Goal: Check status: Check status

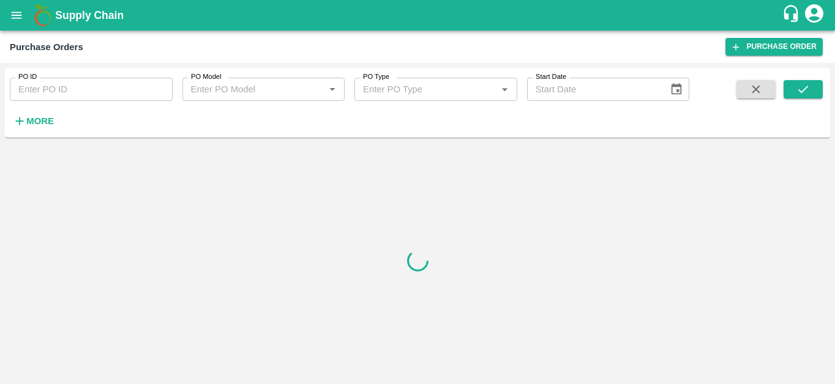
click at [18, 7] on button "open drawer" at bounding box center [16, 15] width 28 height 28
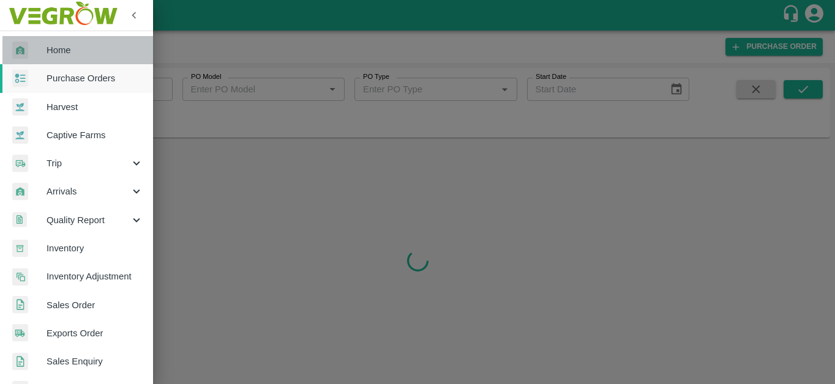
click at [121, 52] on span "Home" at bounding box center [95, 49] width 97 height 13
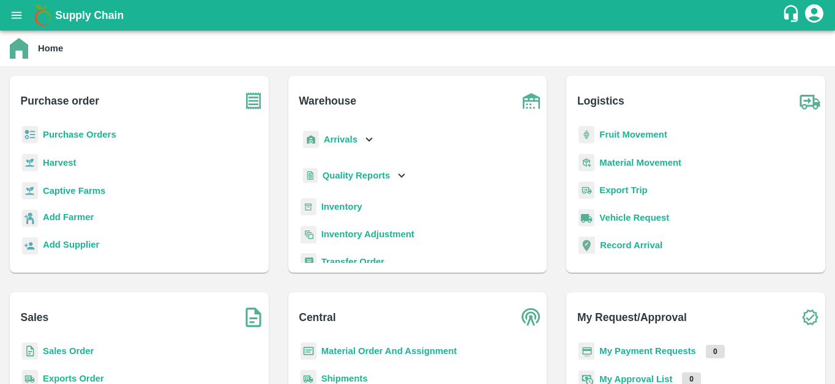
scroll to position [115, 0]
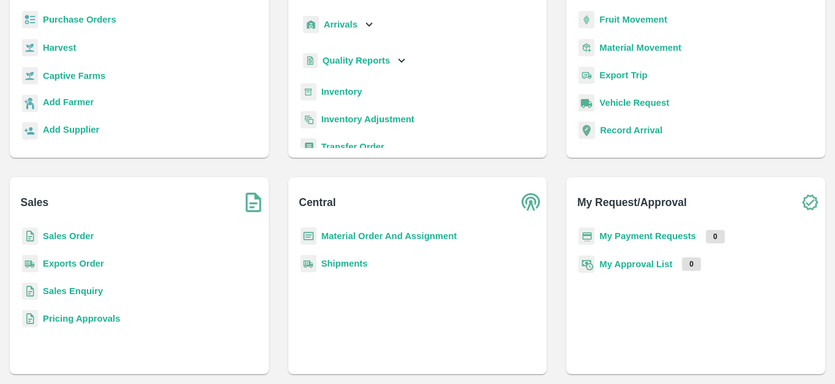
click at [348, 263] on b "Shipments" at bounding box center [344, 264] width 47 height 10
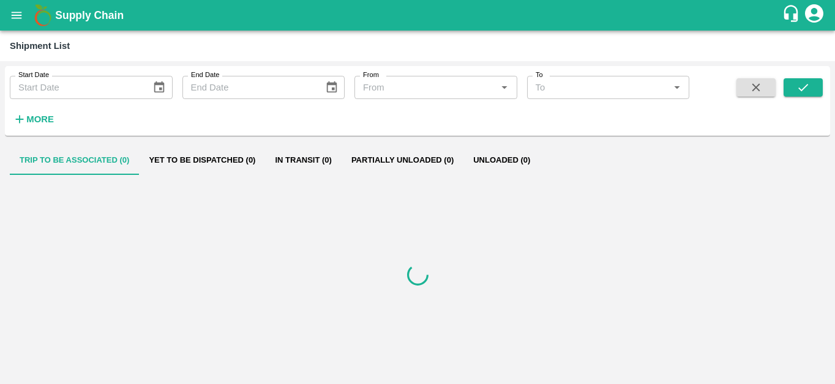
click at [60, 126] on div "Start Date Start Date End Date End Date From From   * To To   * More" at bounding box center [344, 98] width 689 height 64
click at [42, 122] on strong "More" at bounding box center [40, 119] width 28 height 10
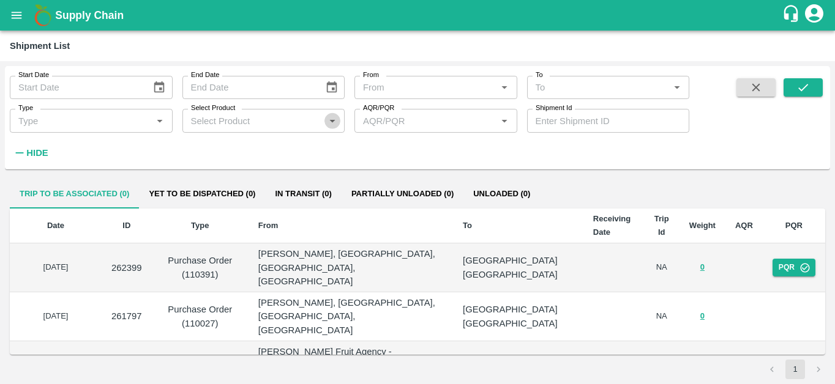
click at [332, 119] on icon "Open" at bounding box center [332, 120] width 13 height 13
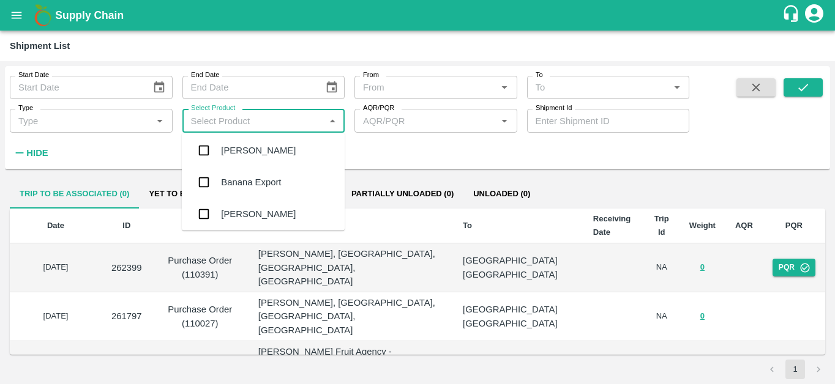
scroll to position [103, 0]
click at [293, 179] on div "Banana Export" at bounding box center [263, 179] width 163 height 32
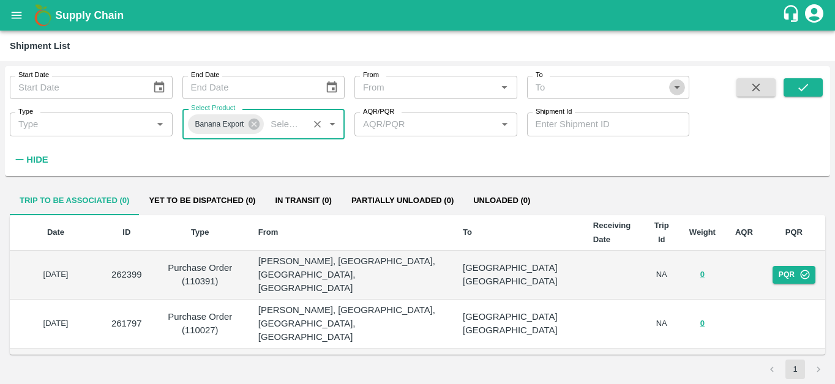
click at [684, 85] on button "Open" at bounding box center [677, 88] width 16 height 16
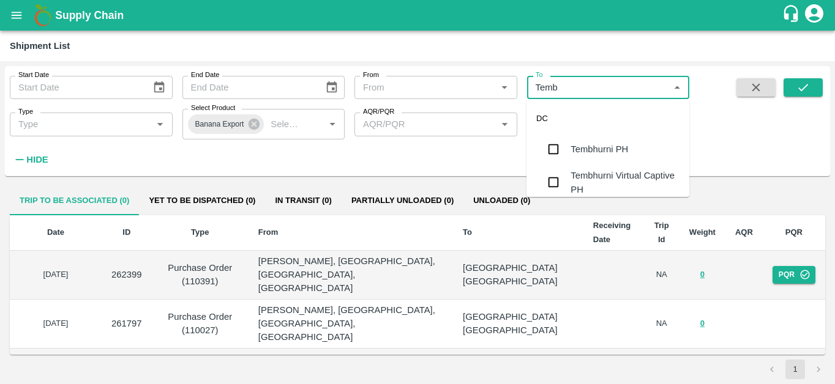
type input "Tembh"
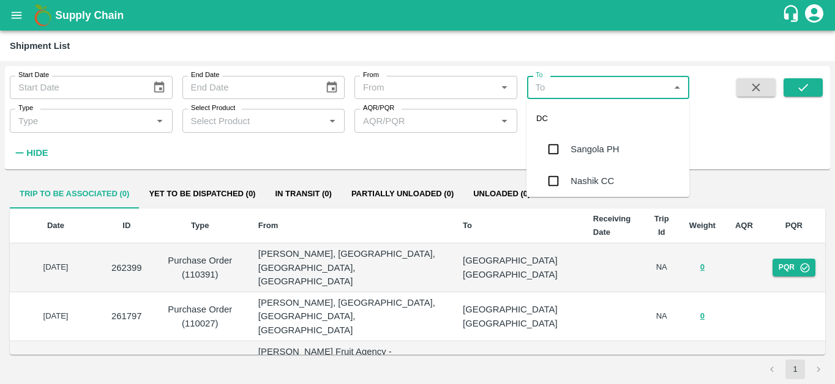
click at [634, 144] on div "Sangola PH" at bounding box center [607, 149] width 163 height 32
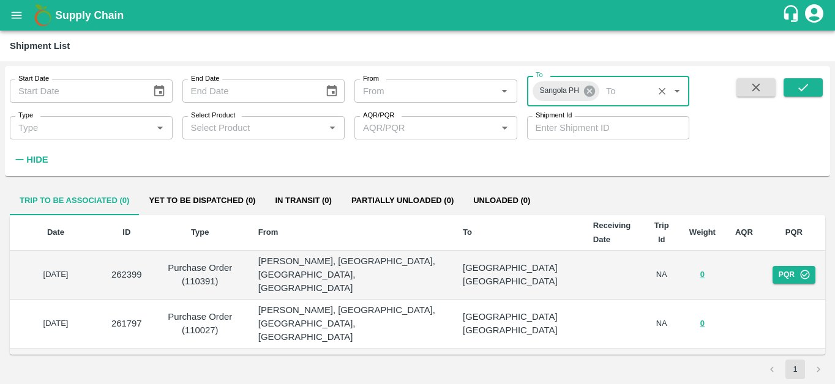
click at [586, 94] on icon at bounding box center [589, 91] width 11 height 11
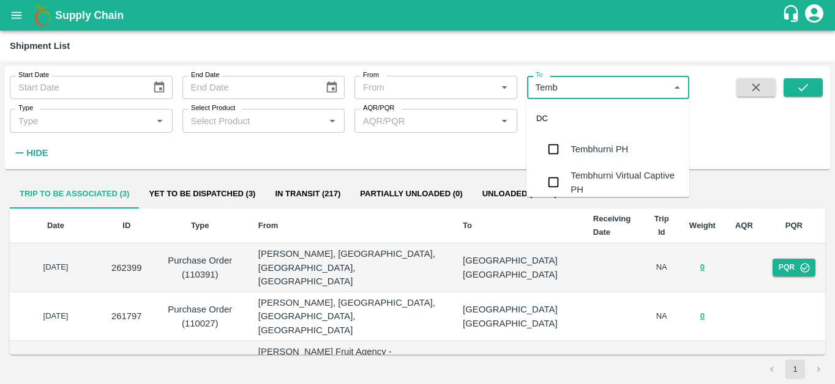
type input "Tembh"
click at [583, 143] on div "Tembhurni PH" at bounding box center [600, 149] width 58 height 13
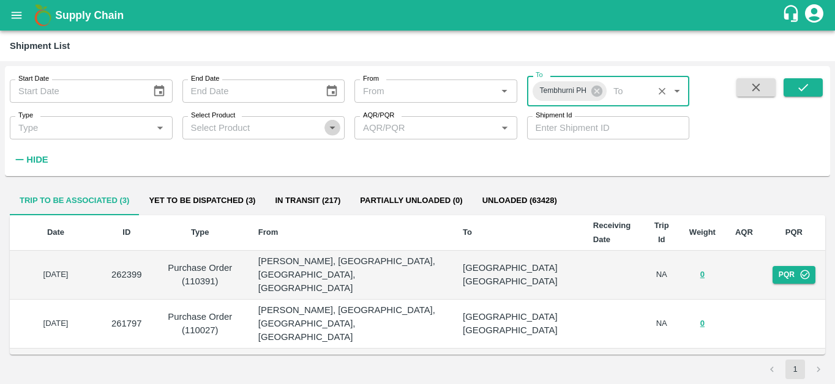
click at [334, 131] on icon "Open" at bounding box center [332, 127] width 13 height 13
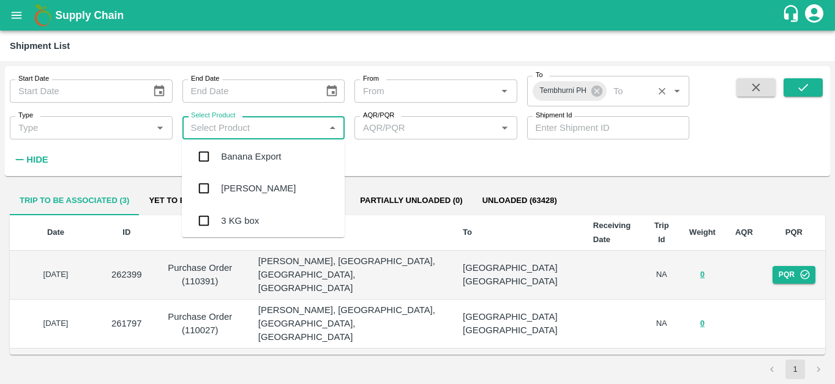
scroll to position [136, 0]
click at [310, 151] on div "Banana Export" at bounding box center [263, 153] width 163 height 32
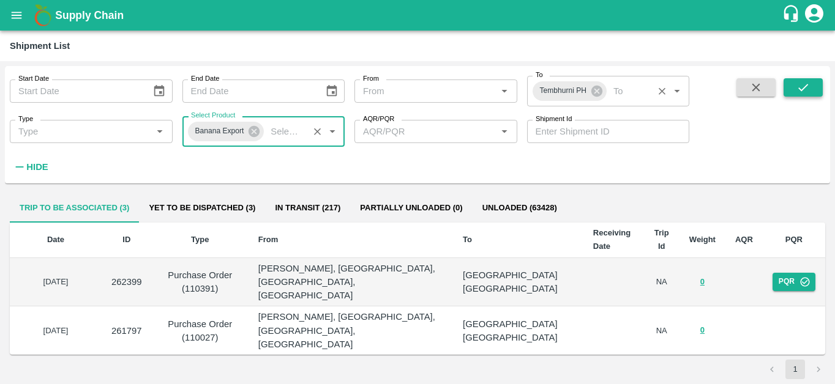
click at [812, 89] on button "submit" at bounding box center [803, 87] width 39 height 18
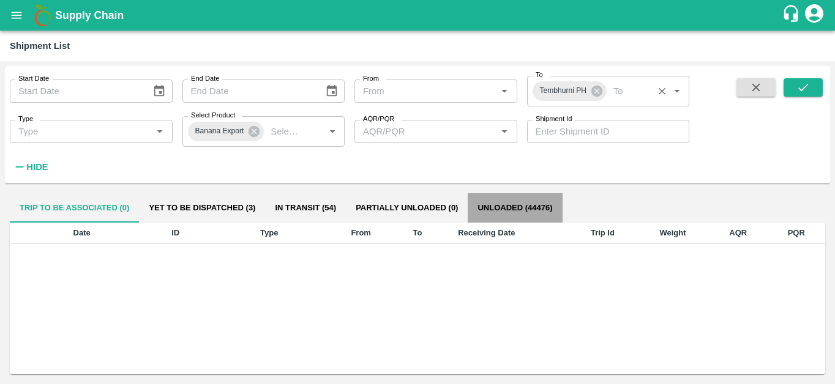
click at [521, 210] on button "Unloaded (44476)" at bounding box center [515, 207] width 94 height 29
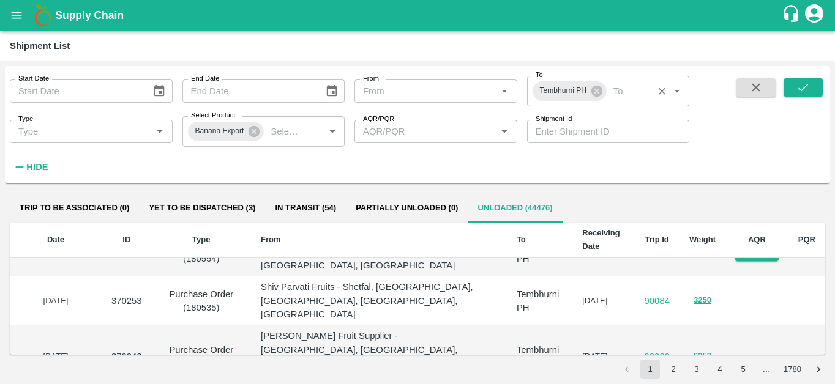
scroll to position [29, 0]
